Goal: Task Accomplishment & Management: Complete application form

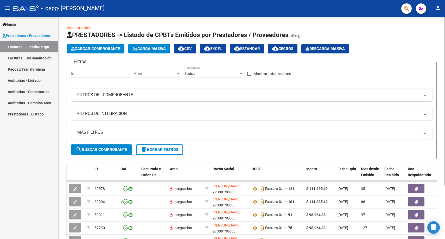
click at [103, 45] on button "Cargar Comprobante" at bounding box center [96, 48] width 58 height 9
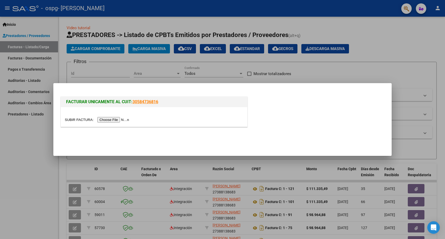
click at [120, 119] on input "file" at bounding box center [98, 119] width 66 height 5
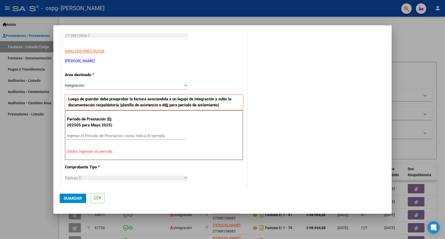
scroll to position [96, 0]
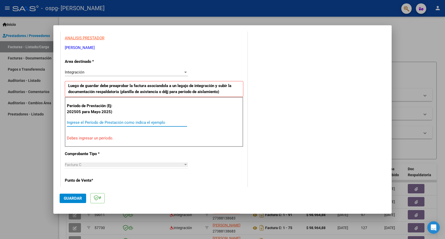
click at [111, 122] on input "Ingrese el Período de Prestación como indica el ejemplo" at bounding box center [127, 122] width 120 height 5
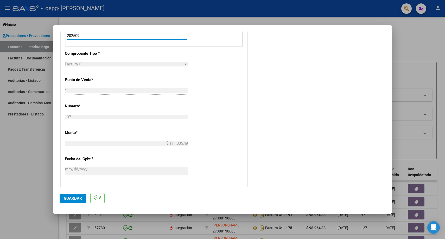
scroll to position [0, 0]
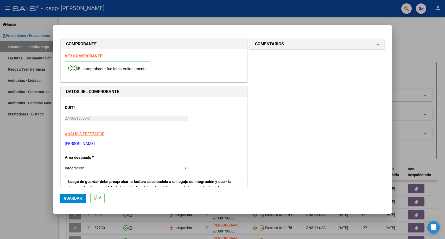
type input "202509"
click at [75, 196] on span "Guardar" at bounding box center [73, 198] width 18 height 5
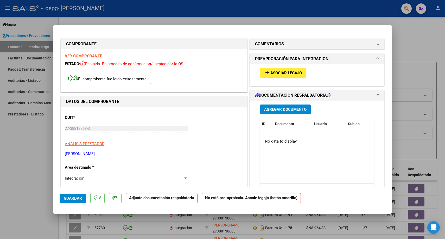
click at [289, 108] on span "Agregar Documento" at bounding box center [285, 109] width 42 height 5
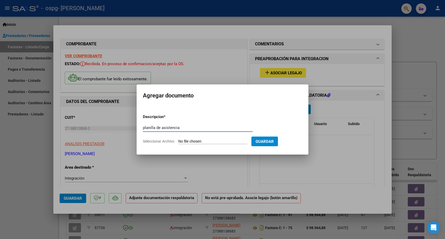
type input "planilla de asistencia"
click at [198, 140] on input "Seleccionar Archivo" at bounding box center [212, 141] width 69 height 5
type input "C:\fakepath\asistencia austin.pdf"
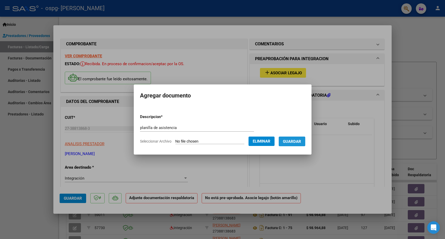
click at [298, 143] on span "Guardar" at bounding box center [292, 141] width 18 height 5
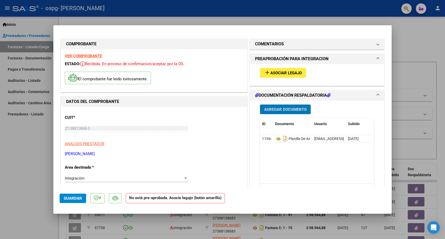
click at [74, 199] on span "Guardar" at bounding box center [73, 198] width 18 height 5
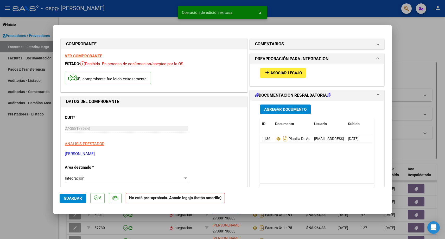
click at [412, 69] on div at bounding box center [222, 119] width 445 height 239
type input "$ 0,00"
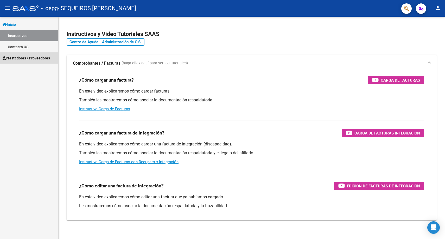
click at [23, 56] on span "Prestadores / Proveedores" at bounding box center [26, 58] width 47 height 6
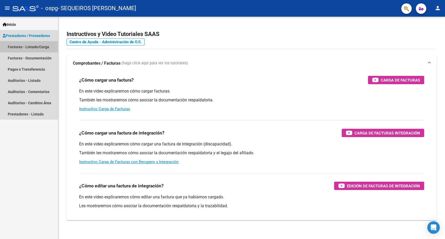
click at [36, 47] on link "Facturas - Listado/Carga" at bounding box center [29, 46] width 58 height 11
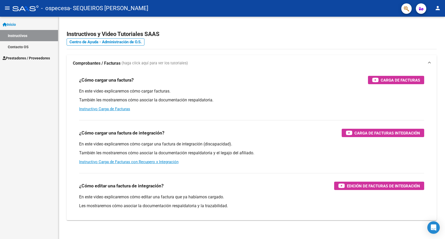
click at [30, 57] on span "Prestadores / Proveedores" at bounding box center [26, 58] width 47 height 6
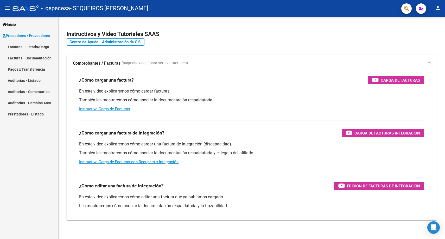
click at [31, 46] on link "Facturas - Listado/Carga" at bounding box center [29, 46] width 58 height 11
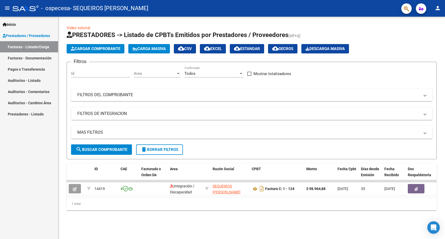
click at [88, 46] on span "Cargar Comprobante" at bounding box center [95, 48] width 49 height 5
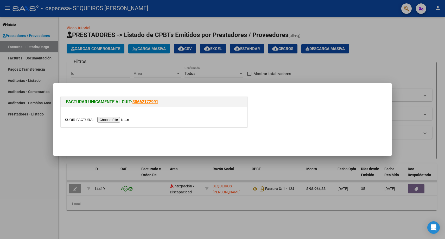
click at [120, 121] on input "file" at bounding box center [98, 119] width 66 height 5
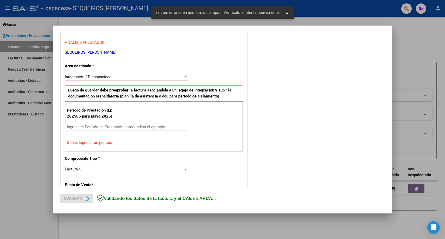
scroll to position [93, 0]
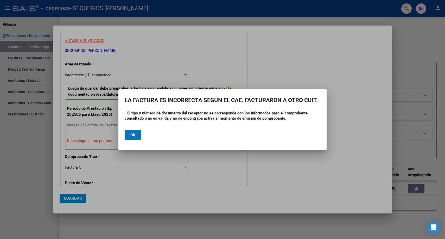
click at [131, 134] on span "Ok" at bounding box center [132, 134] width 5 height 5
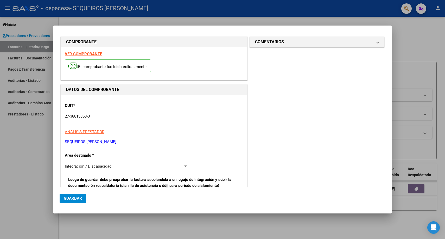
scroll to position [0, 0]
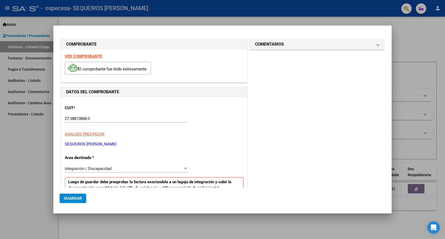
click at [411, 36] on div at bounding box center [222, 119] width 445 height 239
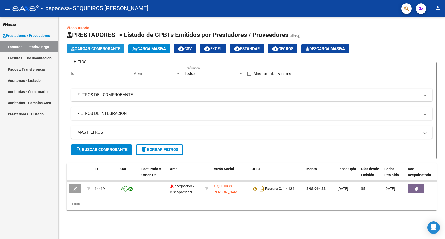
click at [84, 48] on span "Cargar Comprobante" at bounding box center [95, 48] width 49 height 5
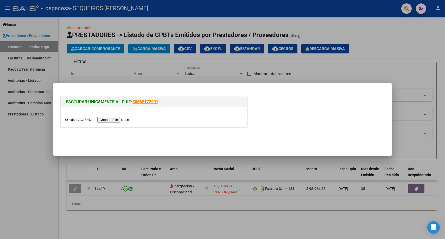
click at [118, 118] on input "file" at bounding box center [98, 119] width 66 height 5
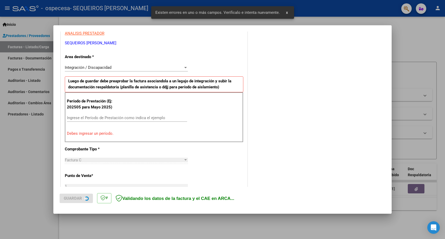
scroll to position [103, 0]
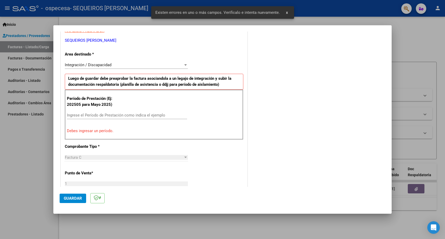
click at [105, 116] on input "Ingrese el Período de Prestación como indica el ejemplo" at bounding box center [127, 115] width 120 height 5
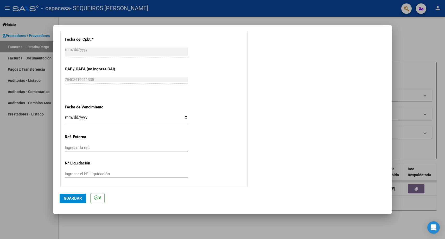
scroll to position [0, 0]
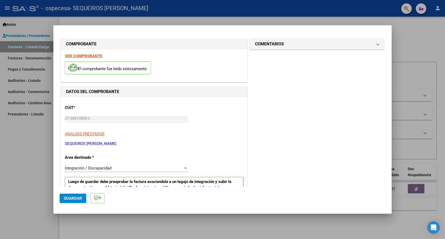
type input "202509"
click at [75, 200] on span "Guardar" at bounding box center [73, 198] width 18 height 5
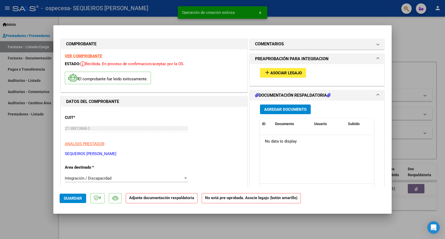
click at [291, 74] on span "Asociar Legajo" at bounding box center [285, 73] width 31 height 5
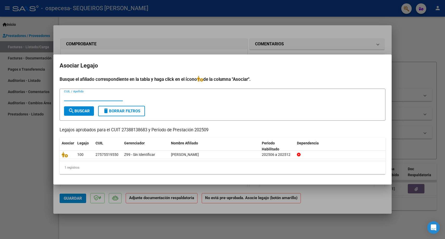
click at [305, 47] on div at bounding box center [222, 119] width 445 height 239
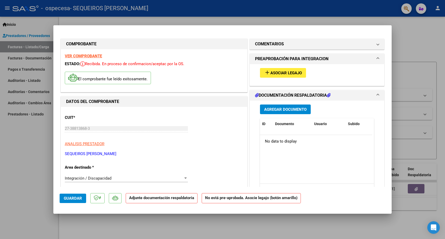
click at [299, 106] on button "Agregar Documento" at bounding box center [285, 109] width 51 height 10
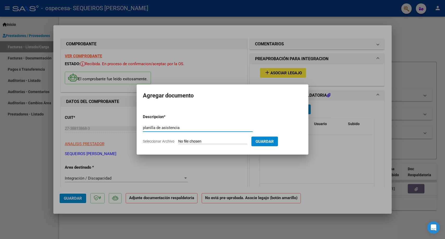
type input "planilla de asistencia"
click at [211, 140] on input "Seleccionar Archivo" at bounding box center [212, 141] width 69 height 5
type input "C:\fakepath\Asistencia Sofia Aguilera.pdf"
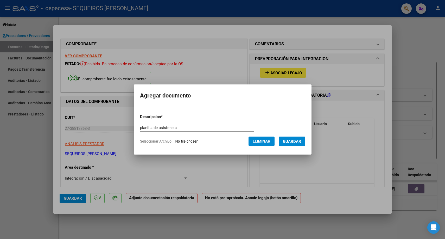
click at [297, 141] on span "Guardar" at bounding box center [292, 141] width 18 height 5
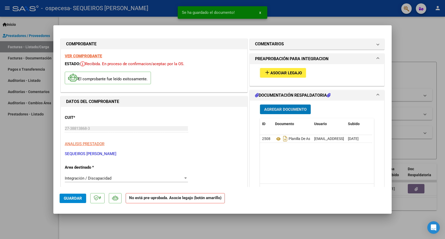
click at [76, 198] on span "Guardar" at bounding box center [73, 198] width 18 height 5
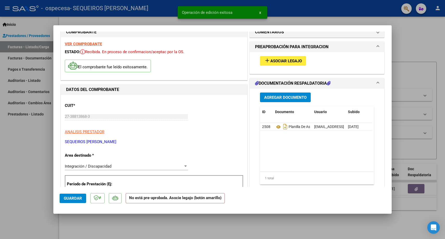
scroll to position [41, 0]
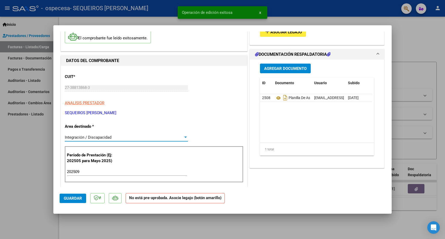
click at [109, 138] on span "Integración / Discapacidad" at bounding box center [88, 137] width 47 height 5
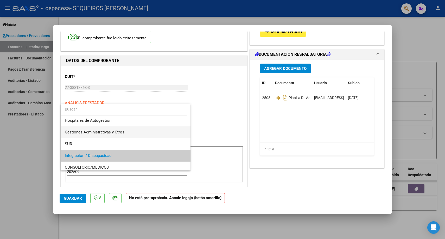
scroll to position [0, 0]
click at [225, 109] on div at bounding box center [222, 119] width 445 height 239
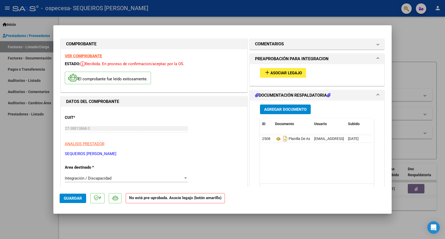
click at [413, 42] on div at bounding box center [222, 119] width 445 height 239
type input "$ 0,00"
